Goal: Find contact information: Find contact information

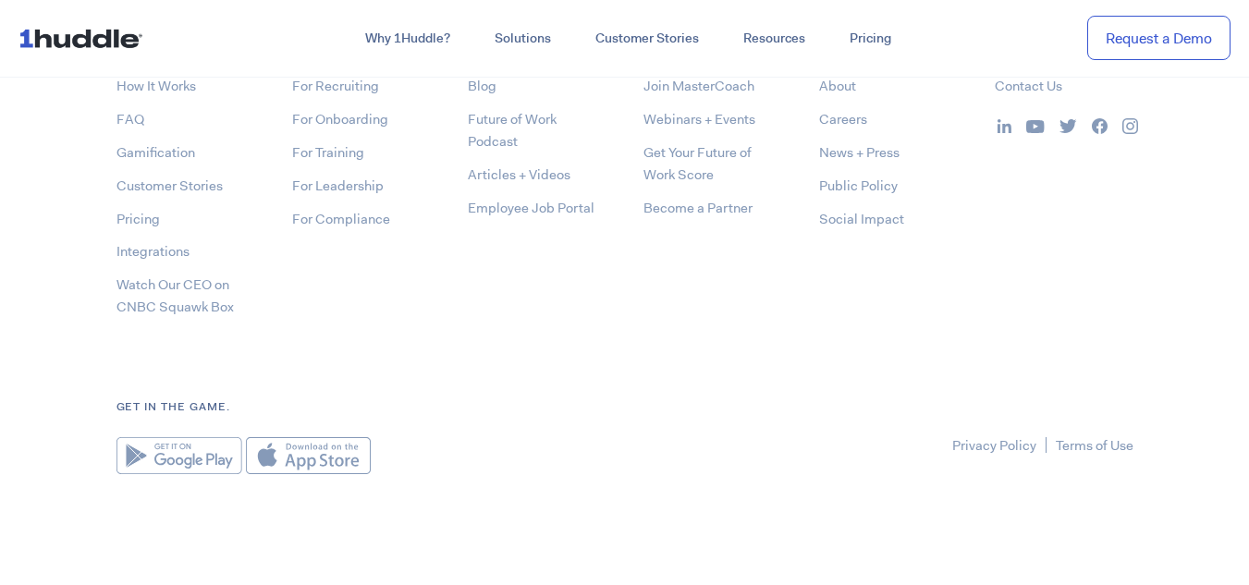
scroll to position [9716, 0]
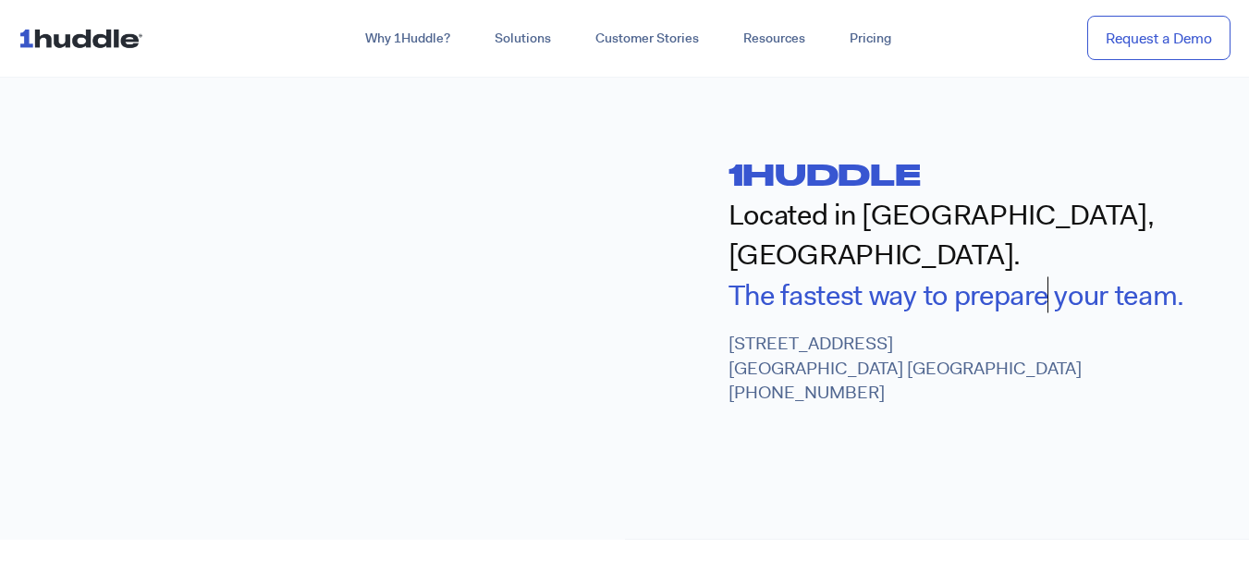
scroll to position [740, 0]
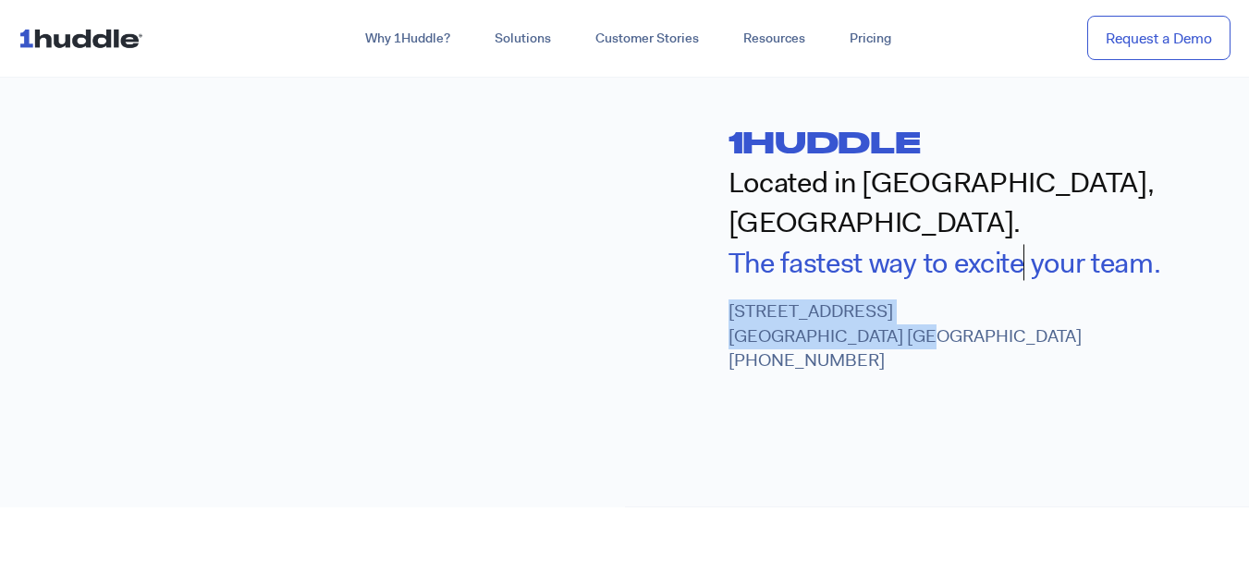
drag, startPoint x: 725, startPoint y: 268, endPoint x: 913, endPoint y: 293, distance: 190.3
click at [913, 293] on div "1huddle Located in [GEOGRAPHIC_DATA], [GEOGRAPHIC_DATA]. The fastest way to e x…" at bounding box center [937, 247] width 625 height 517
copy p "[STREET_ADDRESS]"
drag, startPoint x: 879, startPoint y: 325, endPoint x: 733, endPoint y: 313, distance: 146.6
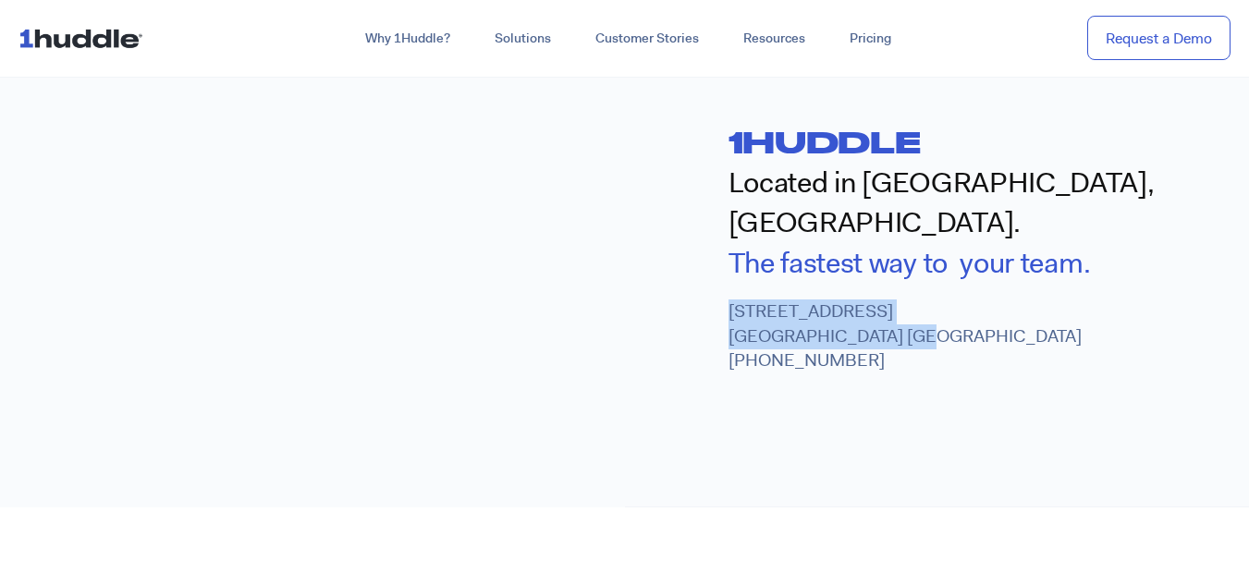
click at [733, 313] on p "[STREET_ADDRESS] [PHONE_NUMBER]" at bounding box center [989, 337] width 521 height 74
copy p "646) 926-1942"
